Goal: Task Accomplishment & Management: Complete application form

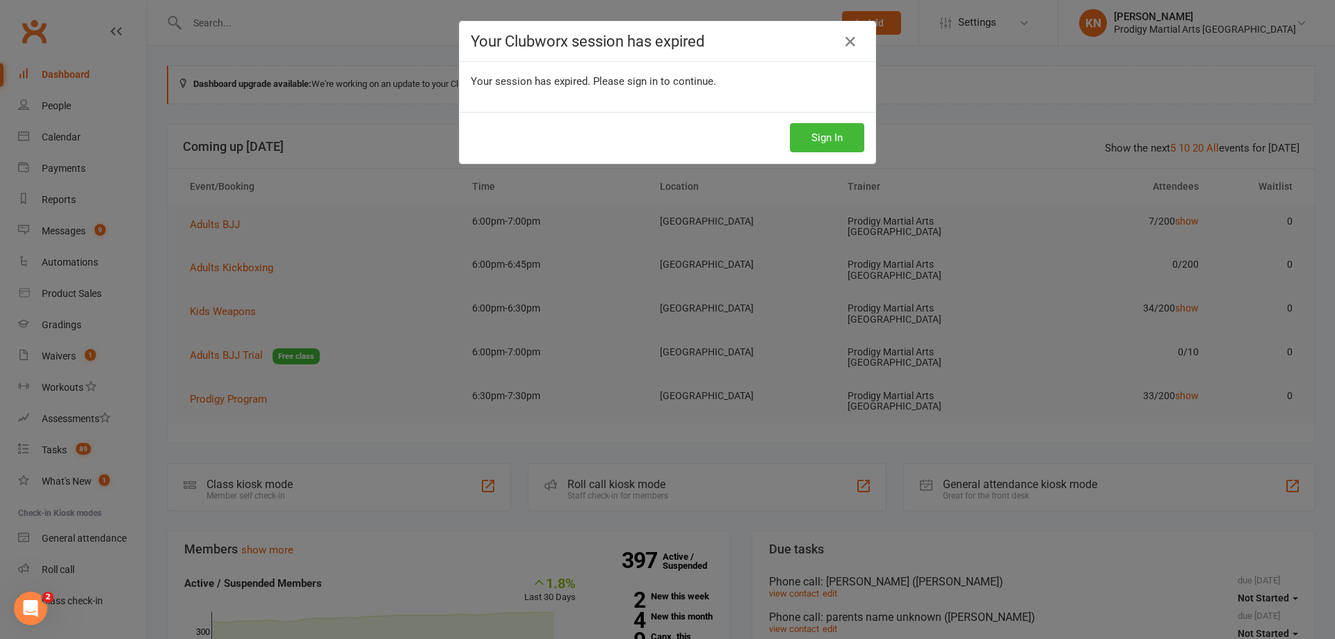
drag, startPoint x: 842, startPoint y: 42, endPoint x: 854, endPoint y: 24, distance: 20.6
click at [848, 35] on icon at bounding box center [850, 41] width 17 height 17
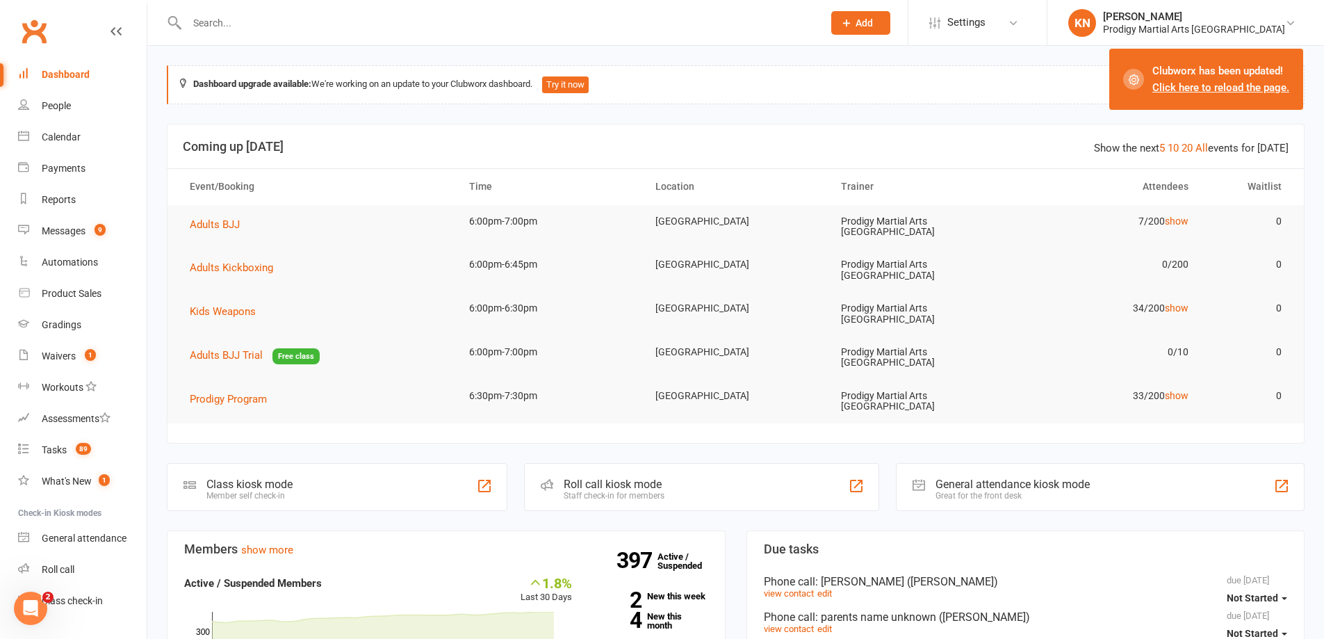
click at [853, 28] on icon at bounding box center [846, 23] width 13 height 13
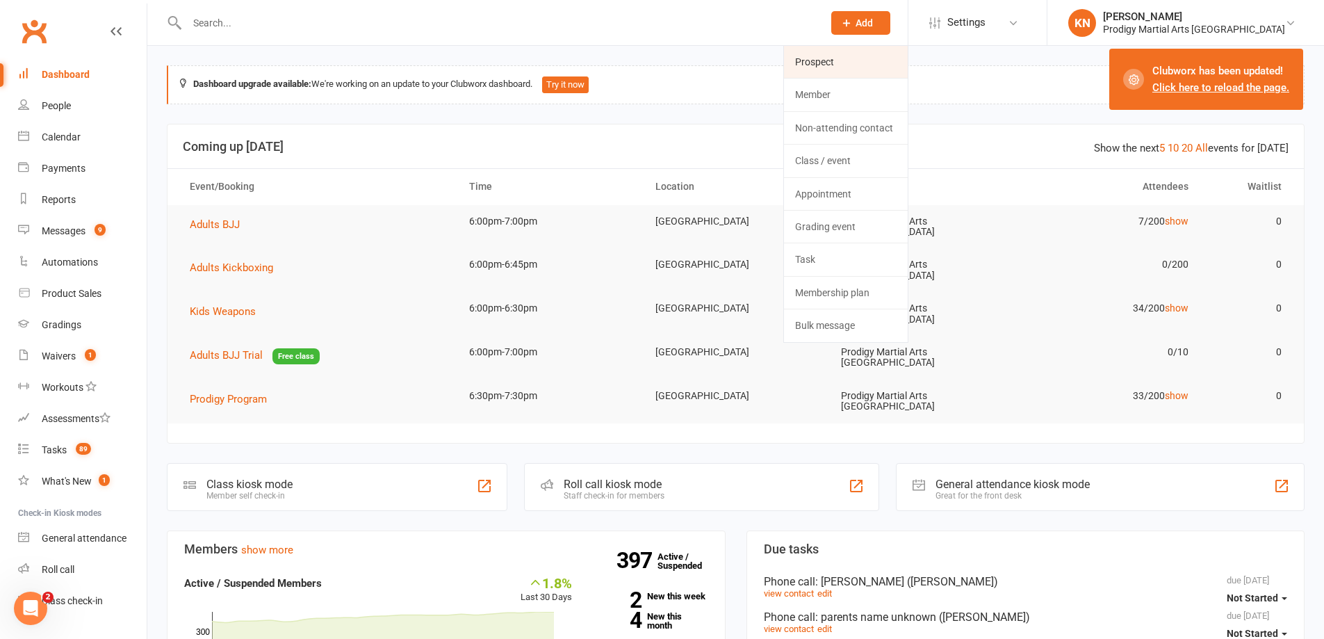
click at [894, 67] on link "Prospect" at bounding box center [846, 62] width 124 height 32
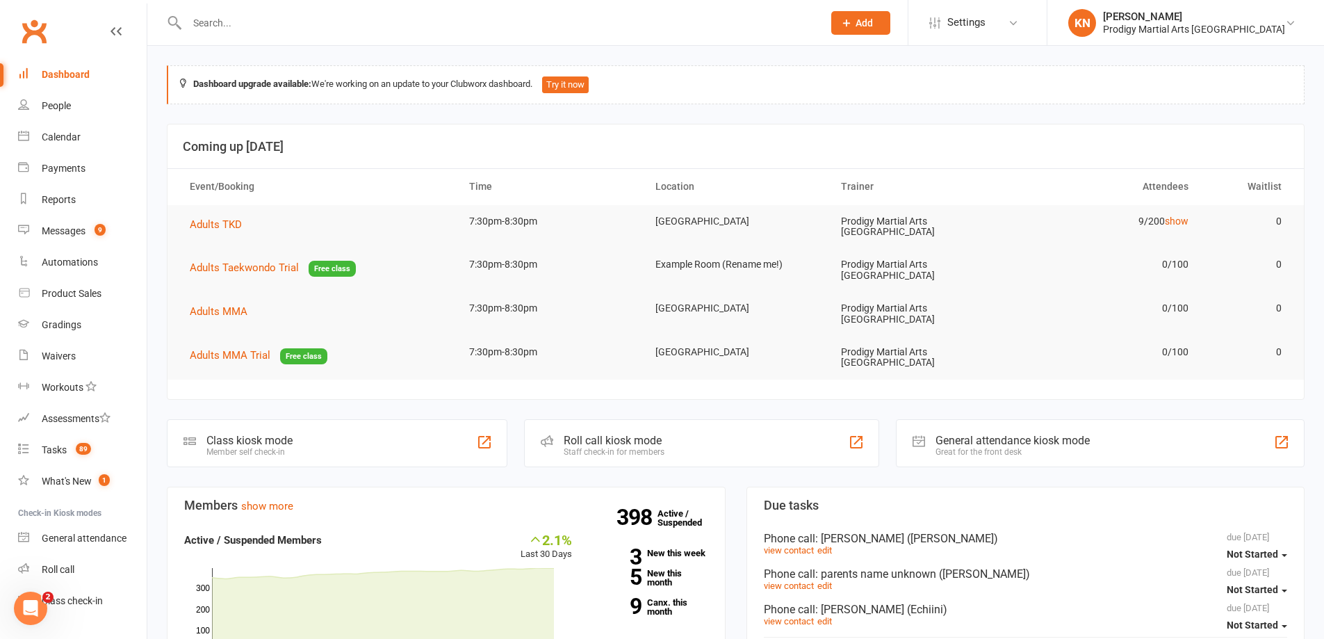
click at [853, 22] on icon at bounding box center [846, 23] width 13 height 13
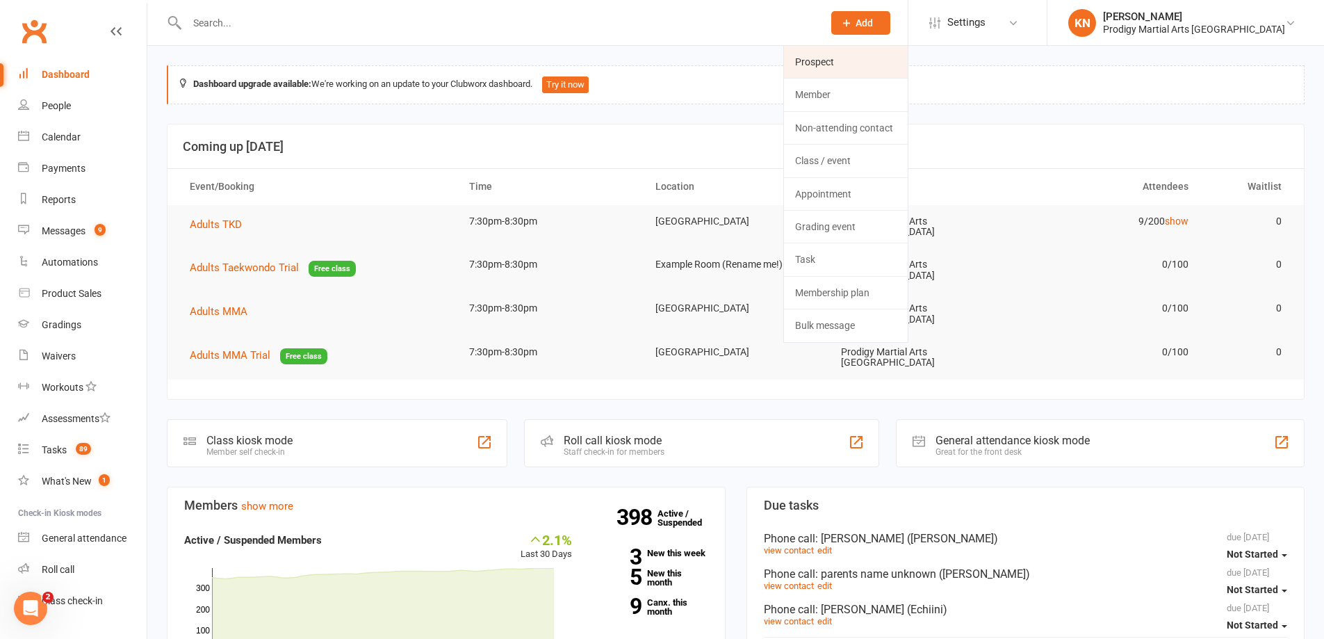
click at [903, 58] on link "Prospect" at bounding box center [846, 62] width 124 height 32
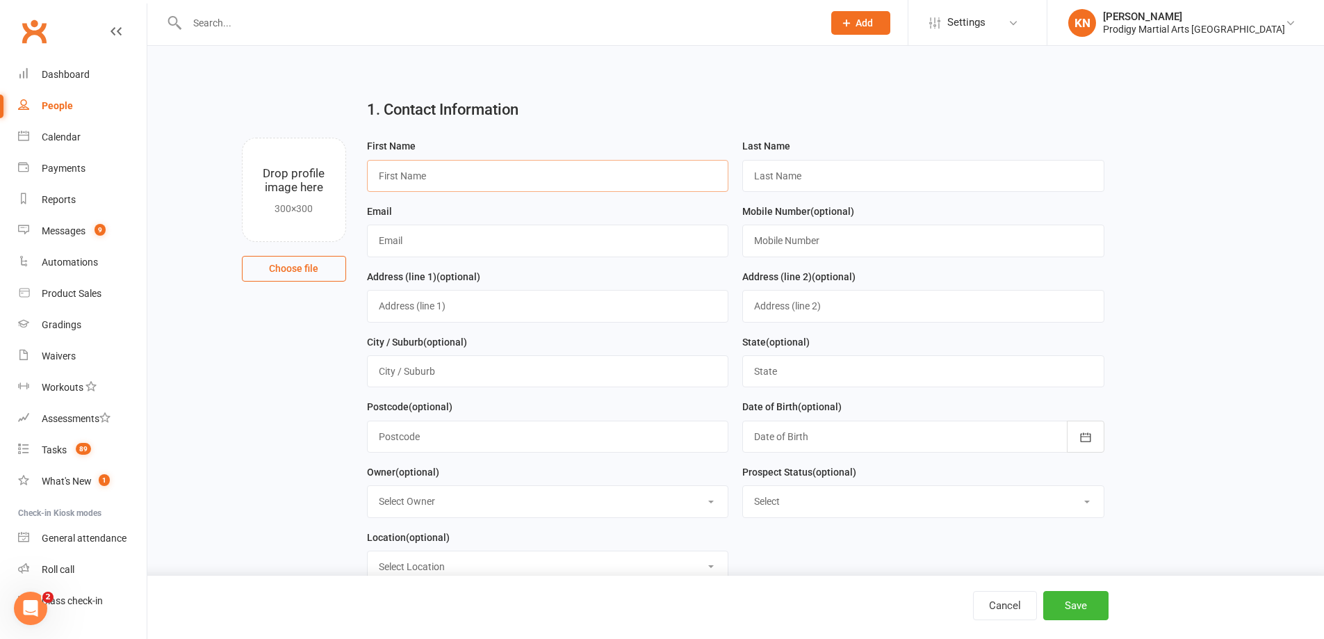
click at [649, 173] on input "text" at bounding box center [548, 176] width 362 height 32
type input "D"
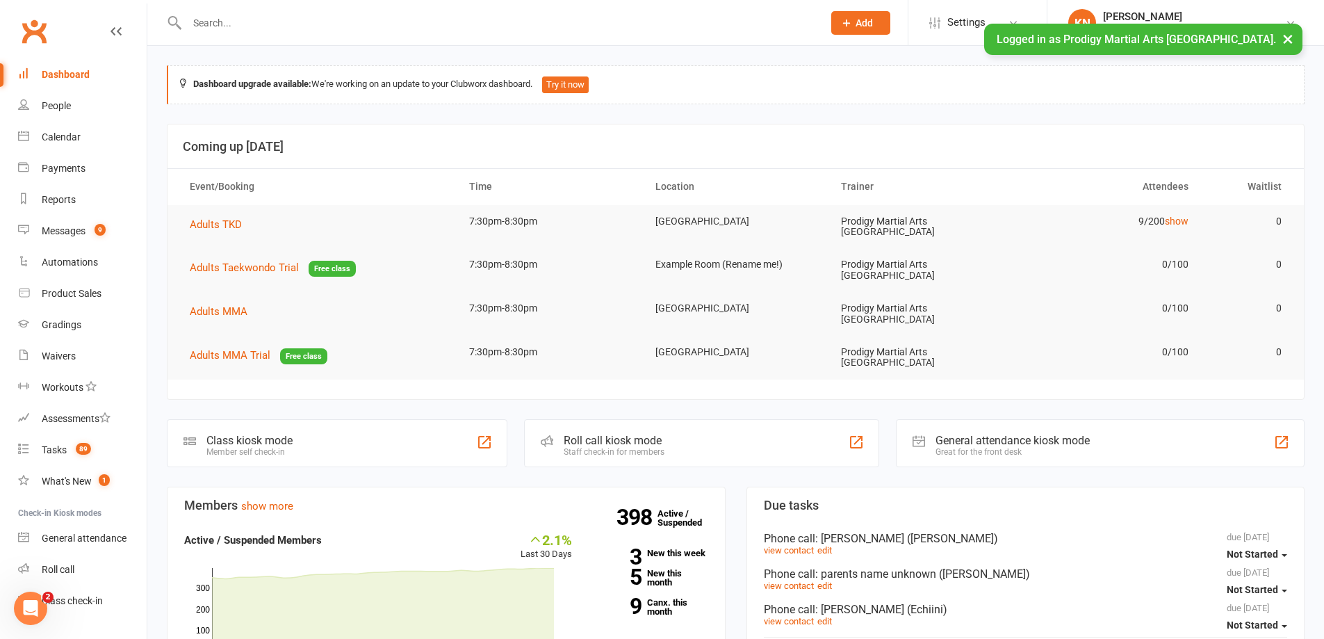
click at [873, 19] on span "Add" at bounding box center [864, 22] width 17 height 11
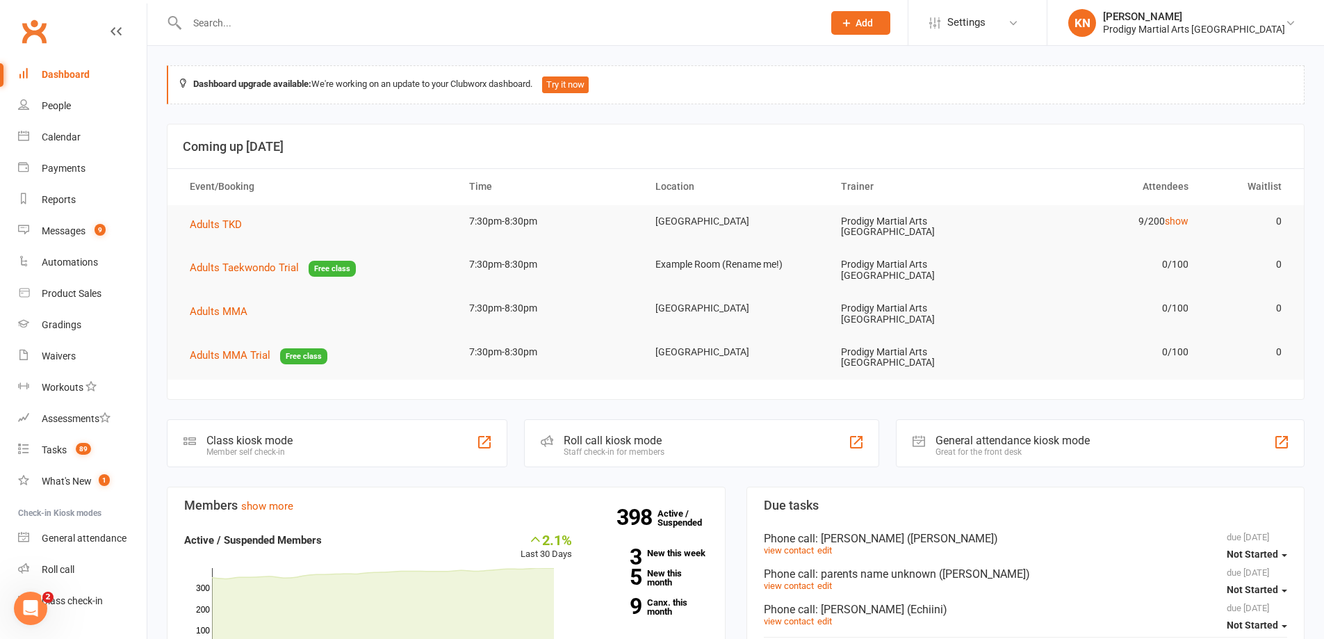
click at [873, 22] on span "Add" at bounding box center [864, 22] width 17 height 11
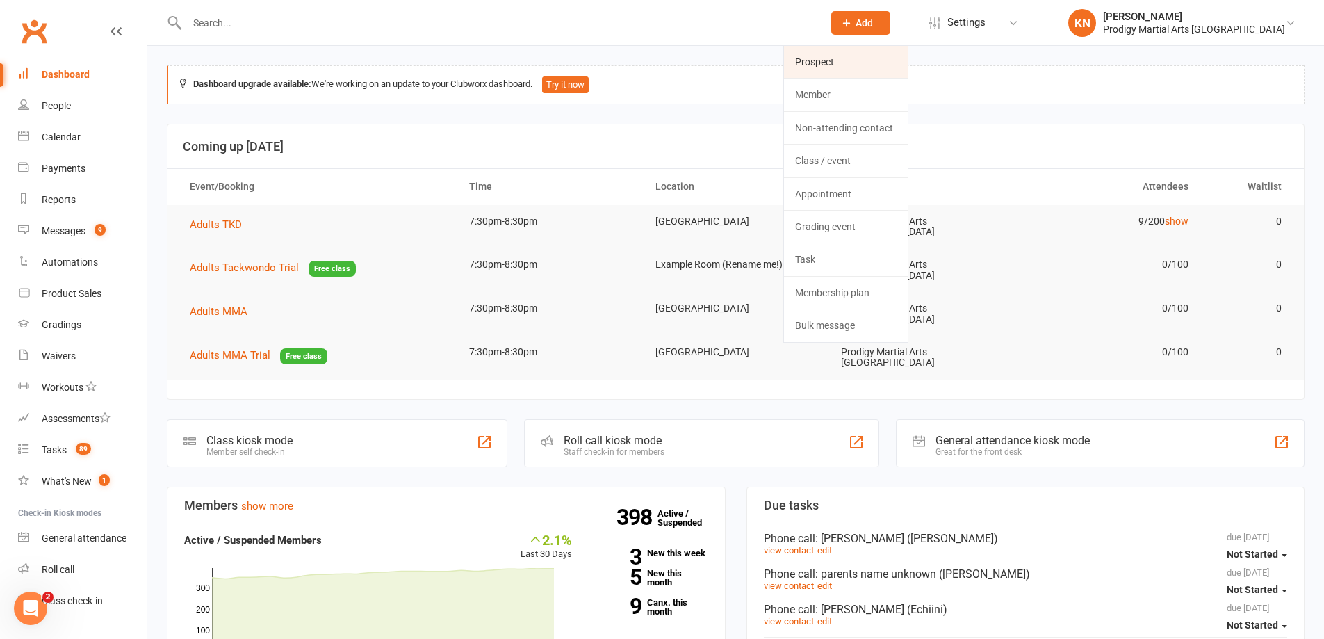
click at [887, 70] on link "Prospect" at bounding box center [846, 62] width 124 height 32
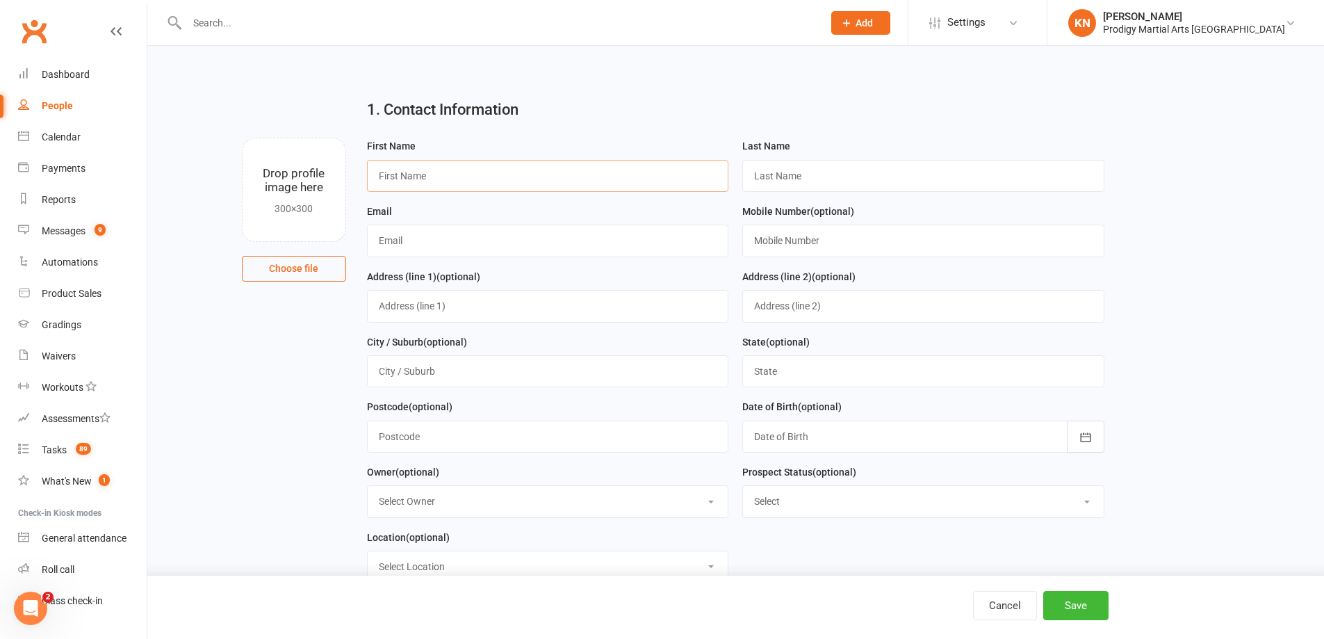
drag, startPoint x: 543, startPoint y: 179, endPoint x: 693, endPoint y: 103, distance: 168.2
click at [550, 172] on input "text" at bounding box center [548, 176] width 362 height 32
type input "[PERSON_NAME]"
click at [809, 179] on input "text" at bounding box center [923, 176] width 362 height 32
type input "(Diyara 5yrs)"
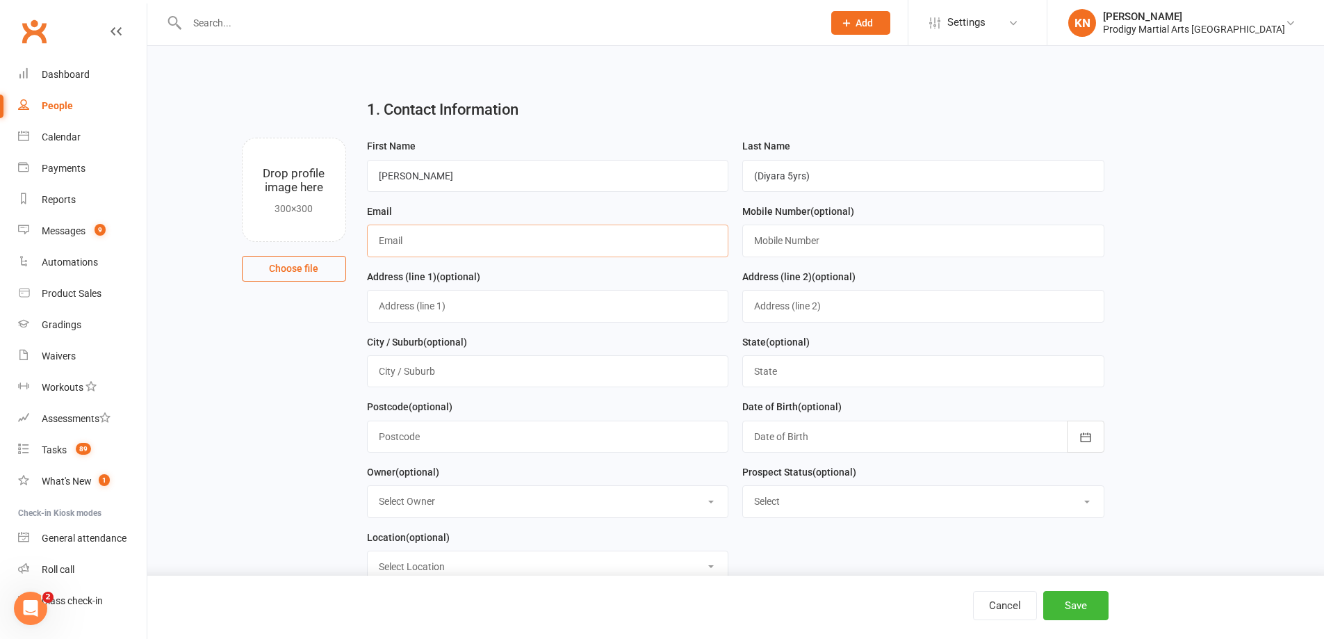
click at [576, 241] on input "text" at bounding box center [548, 241] width 362 height 32
type input "[EMAIL_ADDRESS][DOMAIN_NAME]"
click at [858, 250] on input "text" at bounding box center [923, 241] width 362 height 32
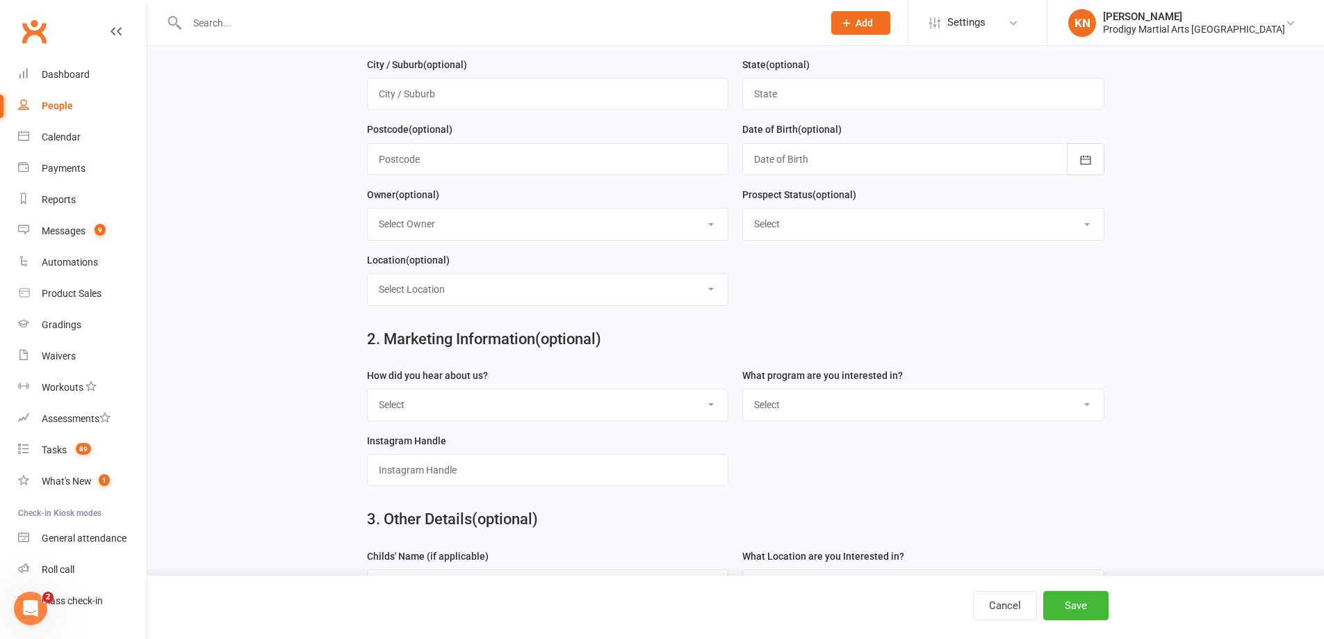
scroll to position [278, 0]
type input "0481382089"
click at [592, 292] on select "Select Location [GEOGRAPHIC_DATA]" at bounding box center [548, 288] width 361 height 31
select select "0"
click at [368, 278] on select "Select Location [GEOGRAPHIC_DATA]" at bounding box center [548, 288] width 361 height 31
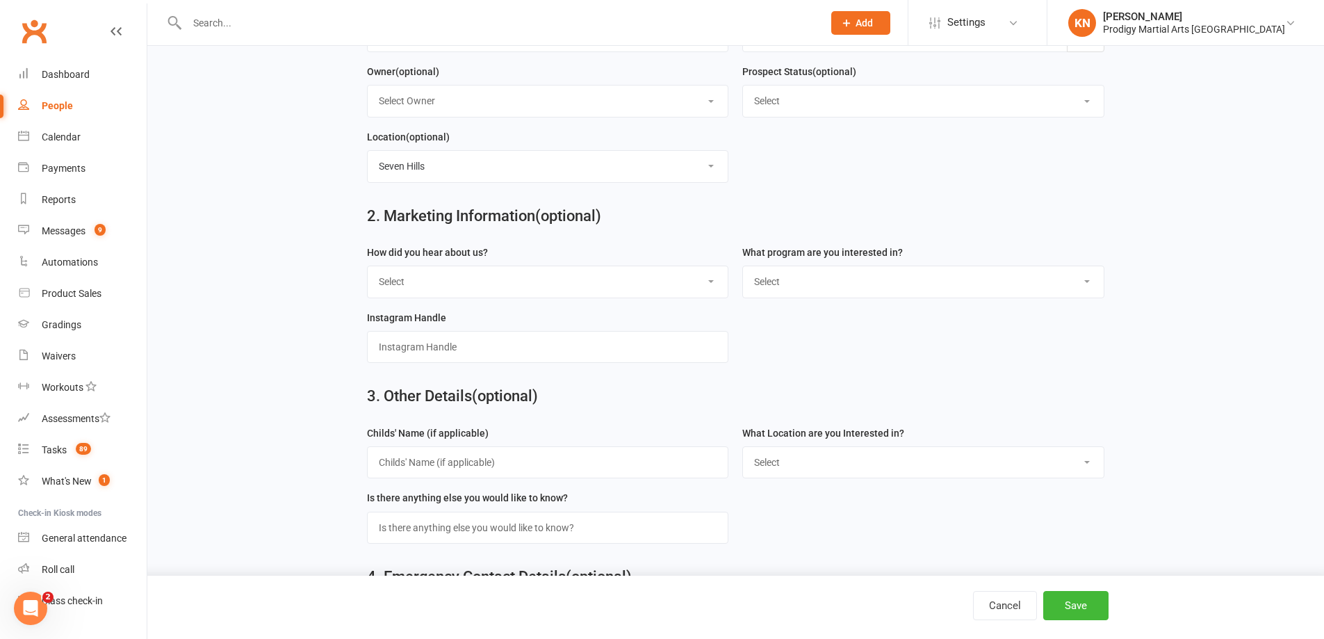
scroll to position [417, 0]
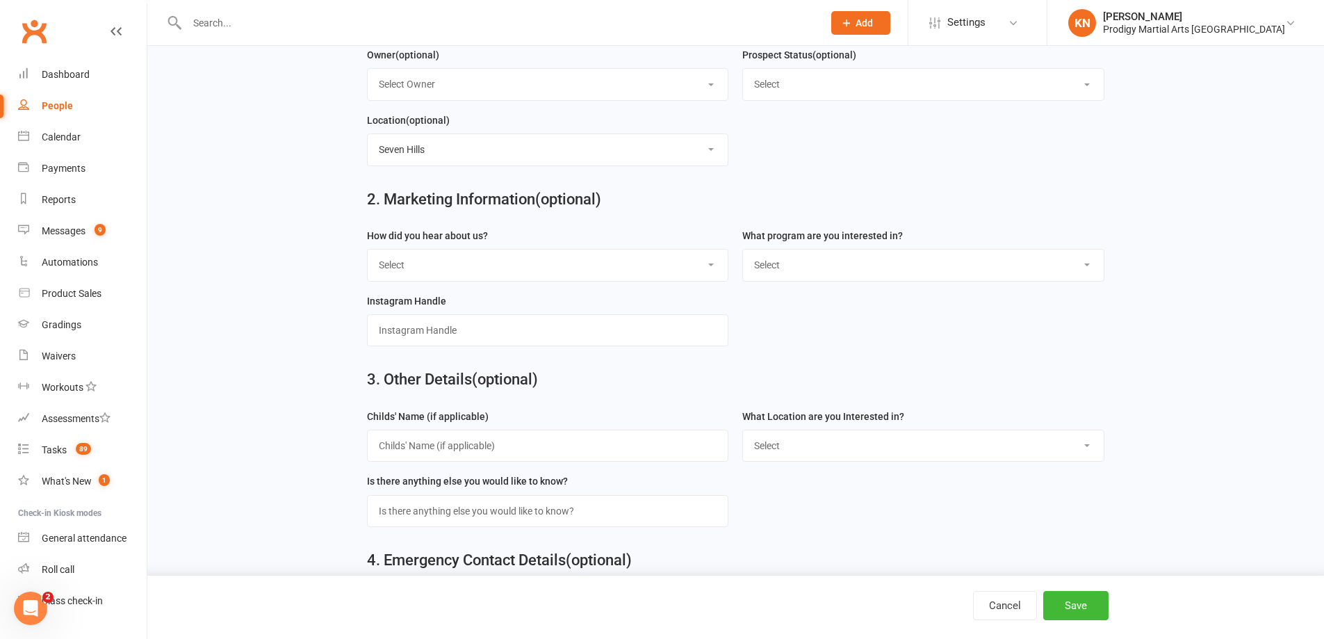
click at [676, 251] on div "How did you hear about us? Select Google Referral Drive By / Walk Past Facebook…" at bounding box center [548, 254] width 362 height 54
click at [677, 259] on select "Select Google Referral Drive By / Walk Past Facebook Instagram School Flyer Dro…" at bounding box center [548, 265] width 361 height 31
select select "Google"
click at [368, 255] on select "Select Google Referral Drive By / Walk Past Facebook Instagram School Flyer Dro…" at bounding box center [548, 265] width 361 height 31
click at [787, 267] on select "Select Little Cheetahs (3-6 years) Kids Taekwondo (7-14 years) Kids Brazilian J…" at bounding box center [923, 265] width 361 height 31
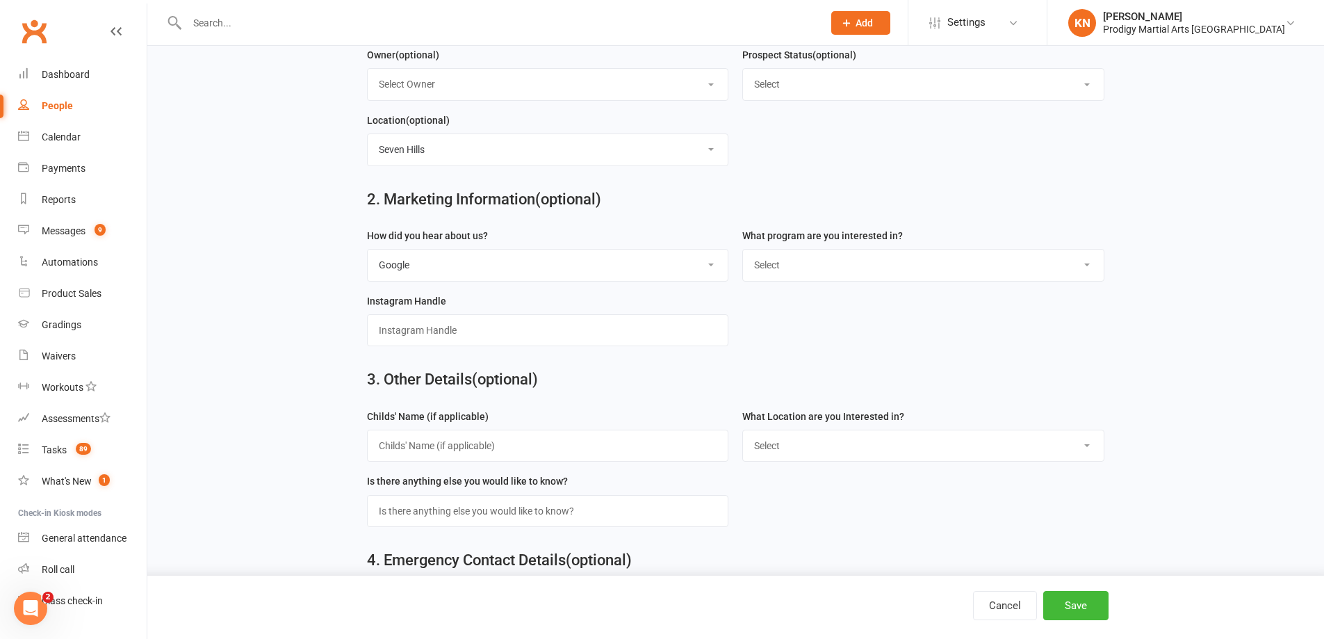
select select "Little Cheetahs (3-6 years)"
click at [743, 255] on select "Select Little Cheetahs (3-6 years) Kids Taekwondo (7-14 years) Kids Brazilian J…" at bounding box center [923, 265] width 361 height 31
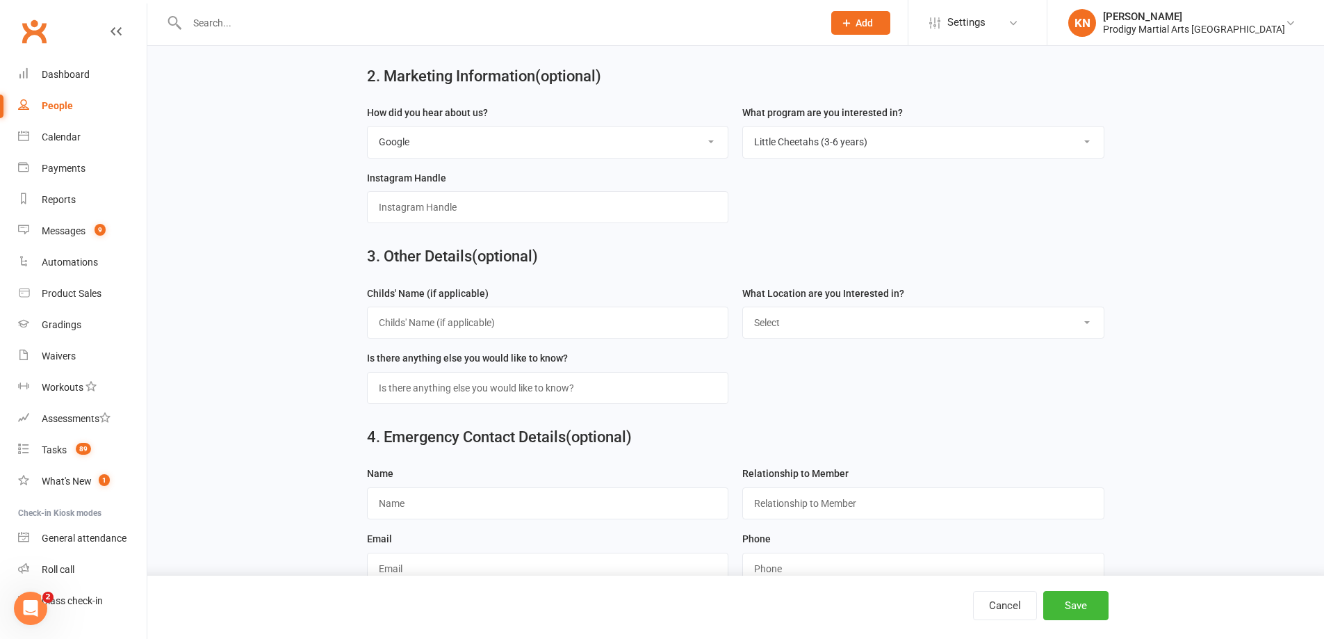
scroll to position [556, 0]
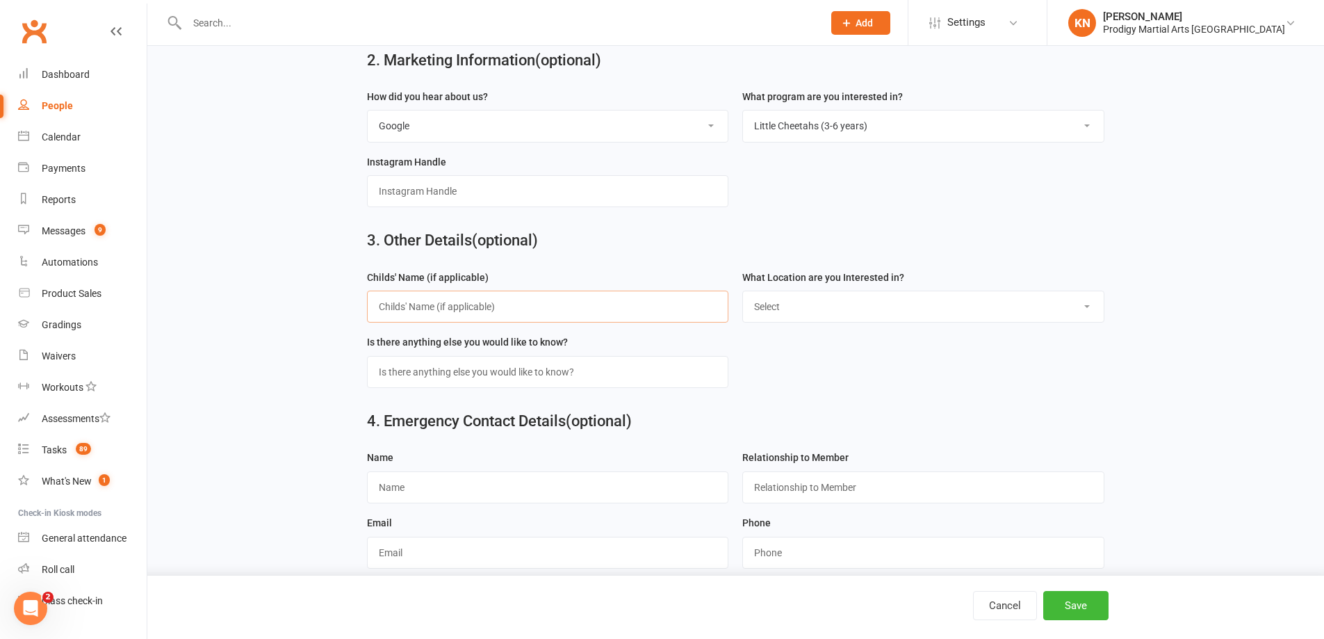
click at [562, 311] on input "text" at bounding box center [548, 307] width 362 height 32
type input "Diyara (5yrs)"
click at [848, 305] on select "Select [GEOGRAPHIC_DATA]" at bounding box center [923, 306] width 361 height 31
select select "[GEOGRAPHIC_DATA]"
click at [743, 298] on select "Select [GEOGRAPHIC_DATA]" at bounding box center [923, 306] width 361 height 31
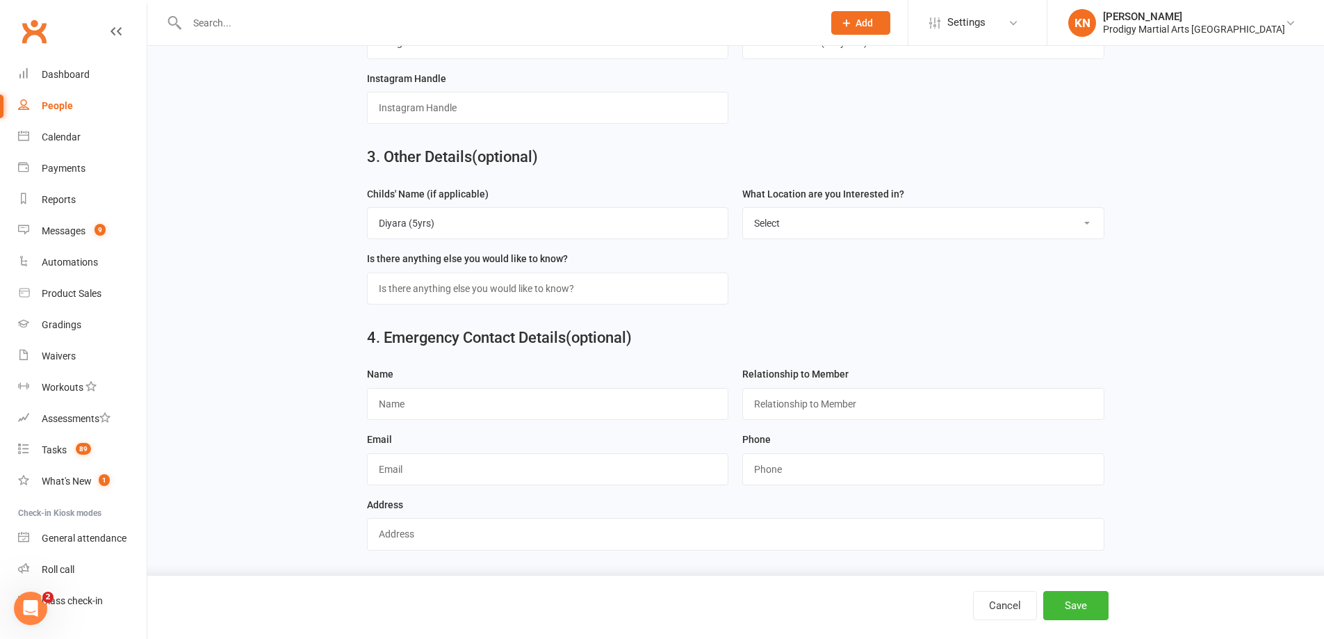
scroll to position [649, 0]
click at [1088, 603] on button "Save" at bounding box center [1075, 605] width 65 height 29
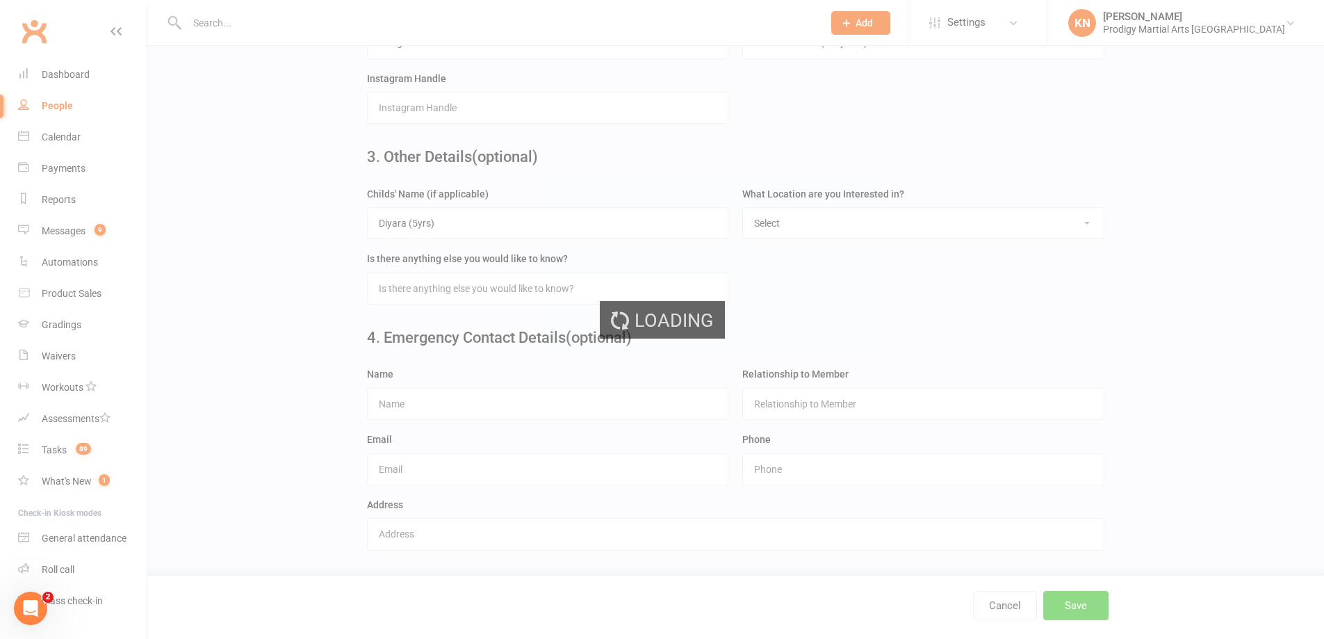
scroll to position [0, 0]
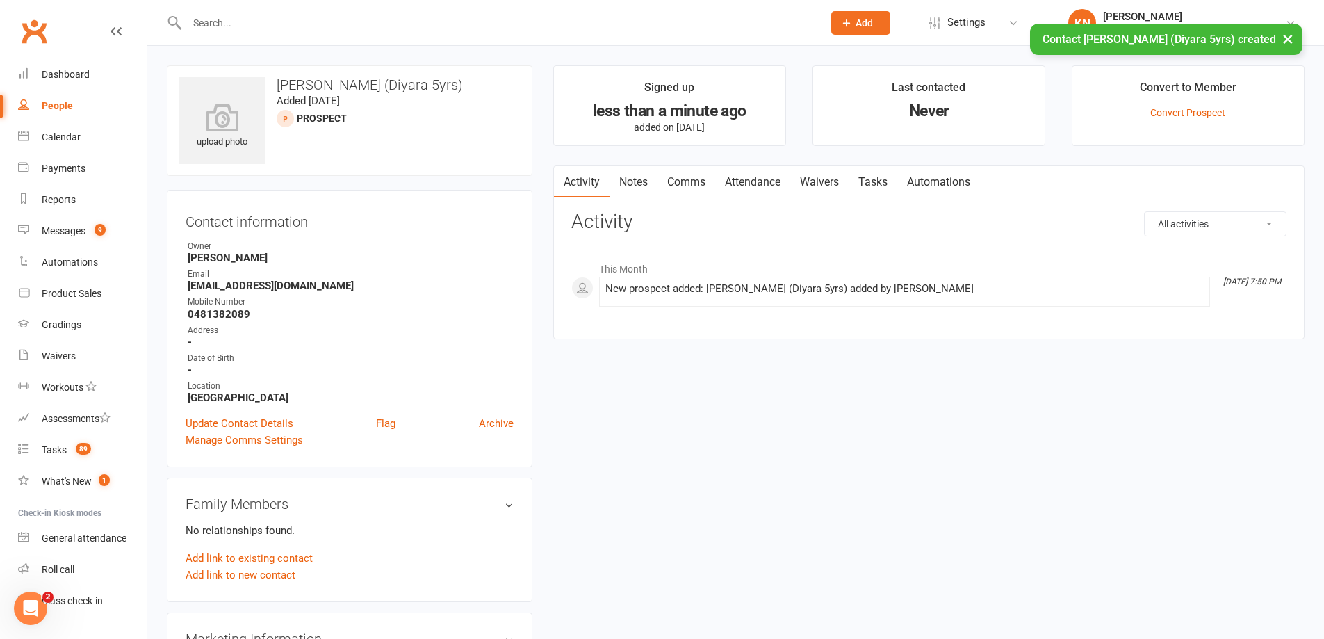
click at [637, 182] on link "Notes" at bounding box center [634, 182] width 48 height 32
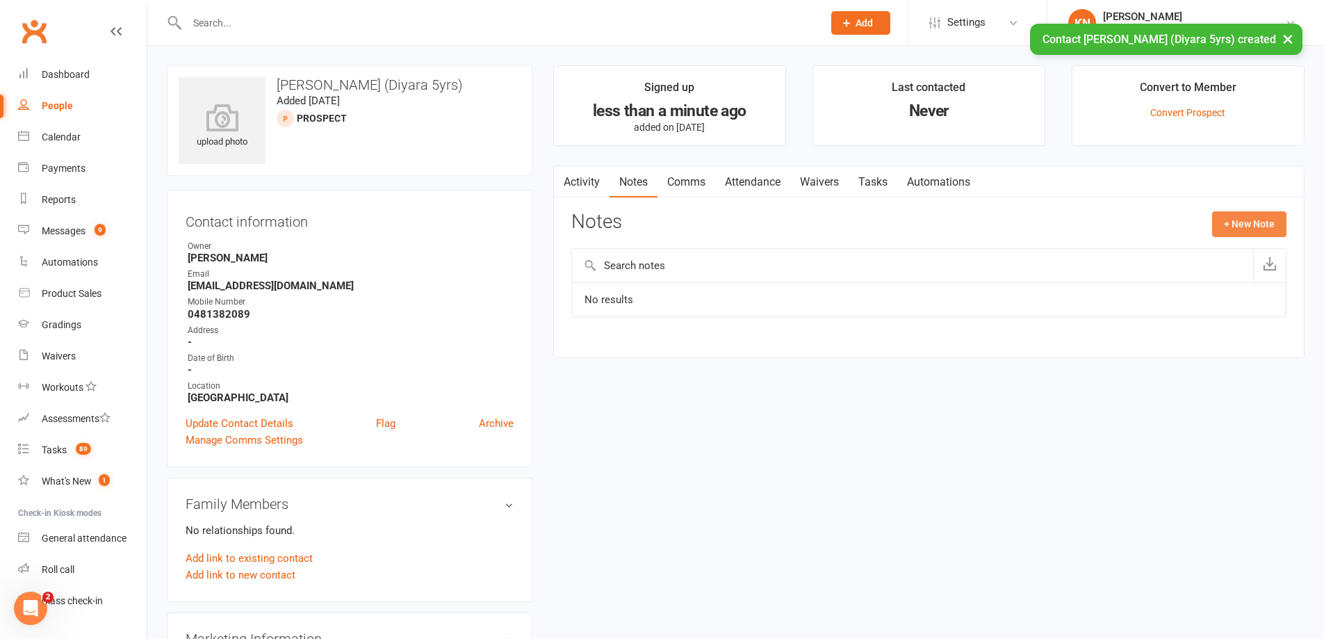
click at [1255, 222] on button "+ New Note" at bounding box center [1249, 223] width 74 height 25
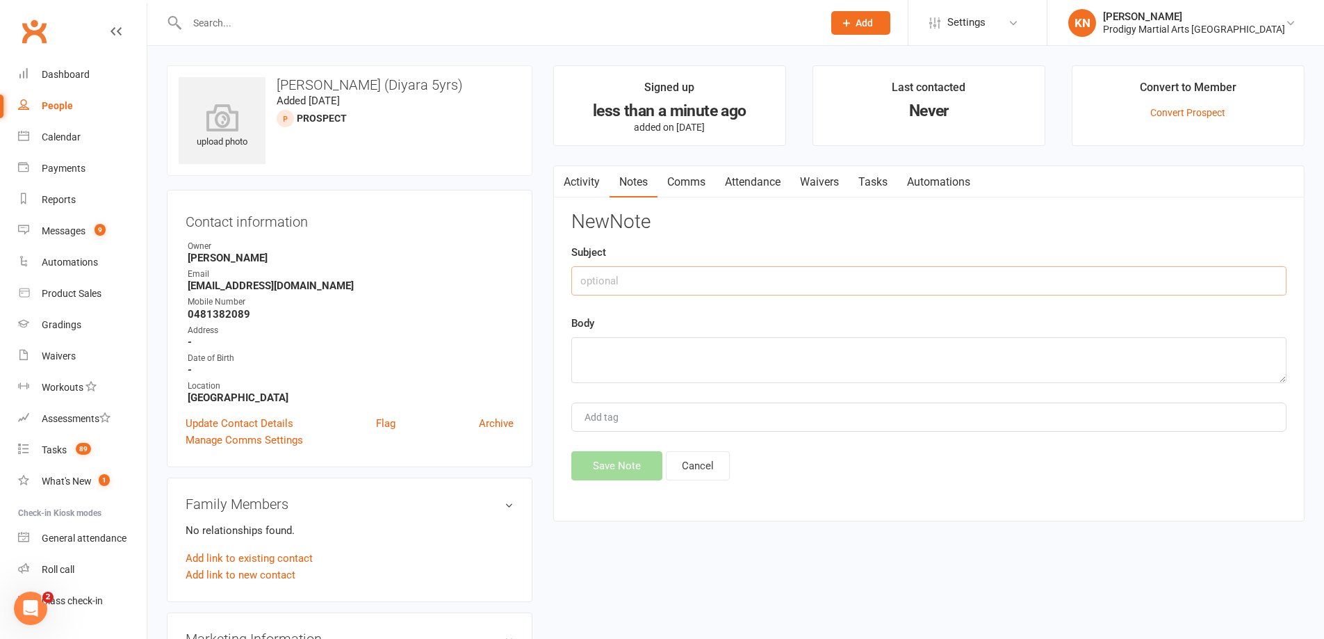
click at [694, 286] on input "text" at bounding box center [928, 280] width 715 height 29
type input "[PERSON_NAME]-"
click at [662, 356] on textarea at bounding box center [928, 360] width 715 height 46
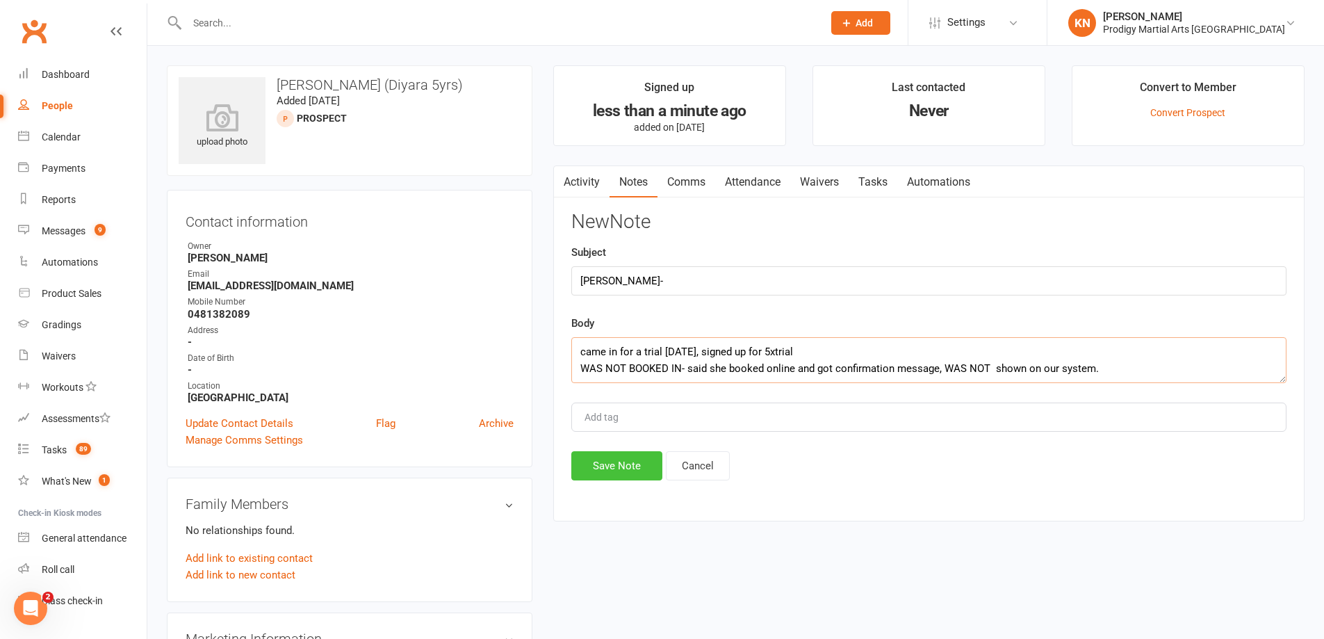
type textarea "came in for a trial [DATE], signed up for 5xtrial WAS NOT BOOKED IN- said she b…"
click at [628, 459] on button "Save Note" at bounding box center [616, 465] width 91 height 29
